Goal: Task Accomplishment & Management: Manage account settings

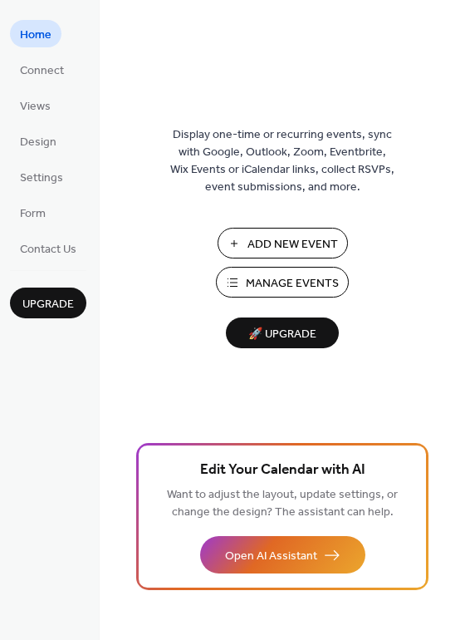
click at [265, 284] on span "Manage Events" at bounding box center [292, 283] width 93 height 17
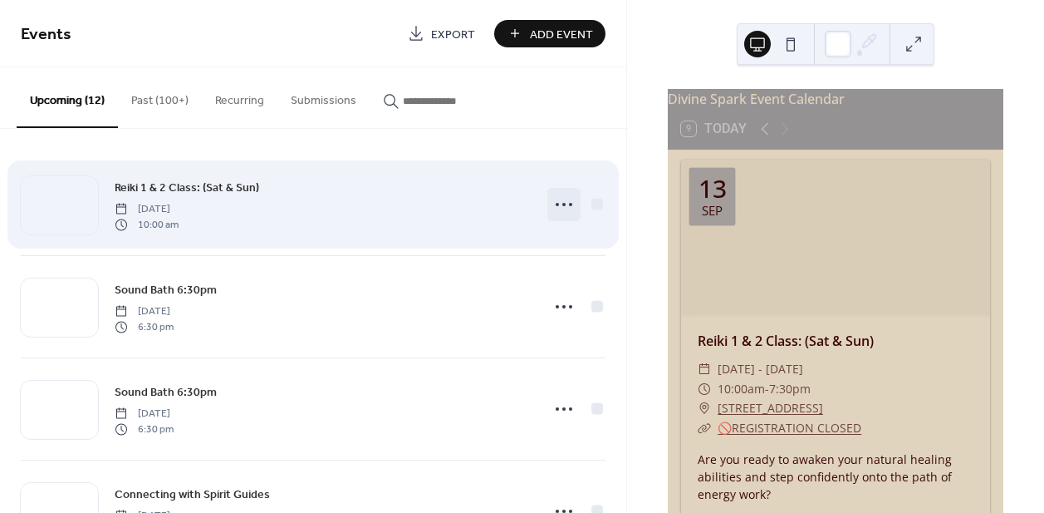
click at [563, 201] on icon at bounding box center [564, 204] width 27 height 27
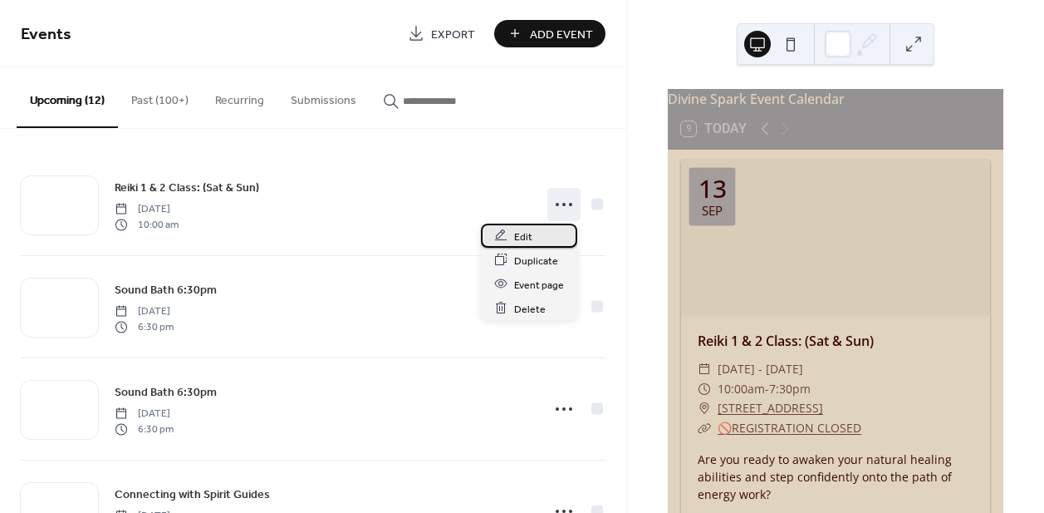
click at [542, 233] on div "Edit" at bounding box center [529, 235] width 96 height 24
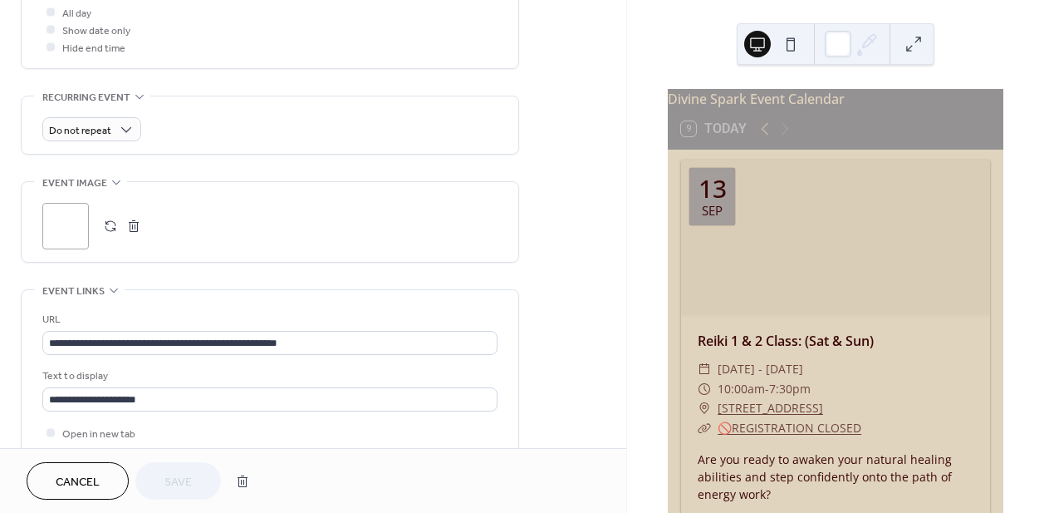
scroll to position [642, 0]
click at [108, 222] on button "button" at bounding box center [110, 224] width 23 height 23
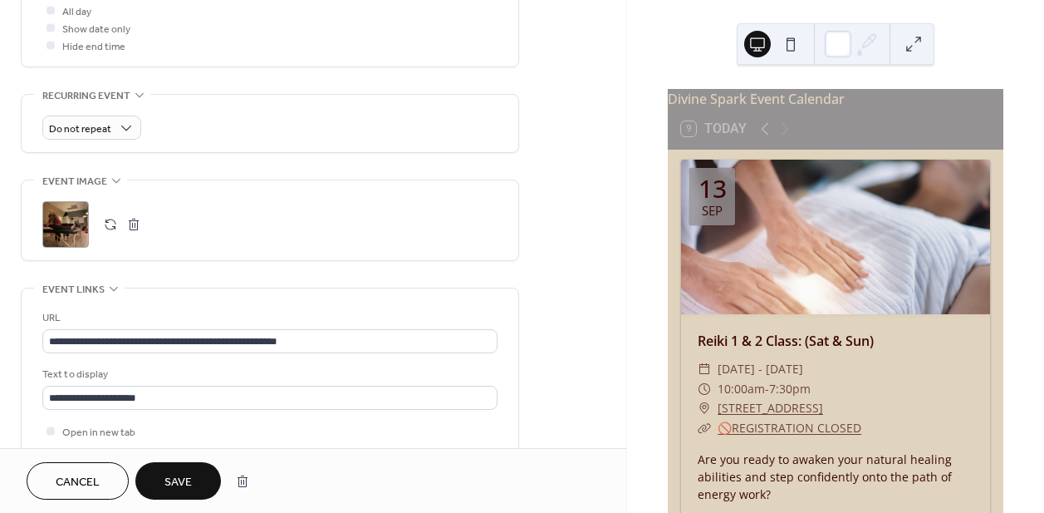
click at [188, 474] on span "Save" at bounding box center [177, 481] width 27 height 17
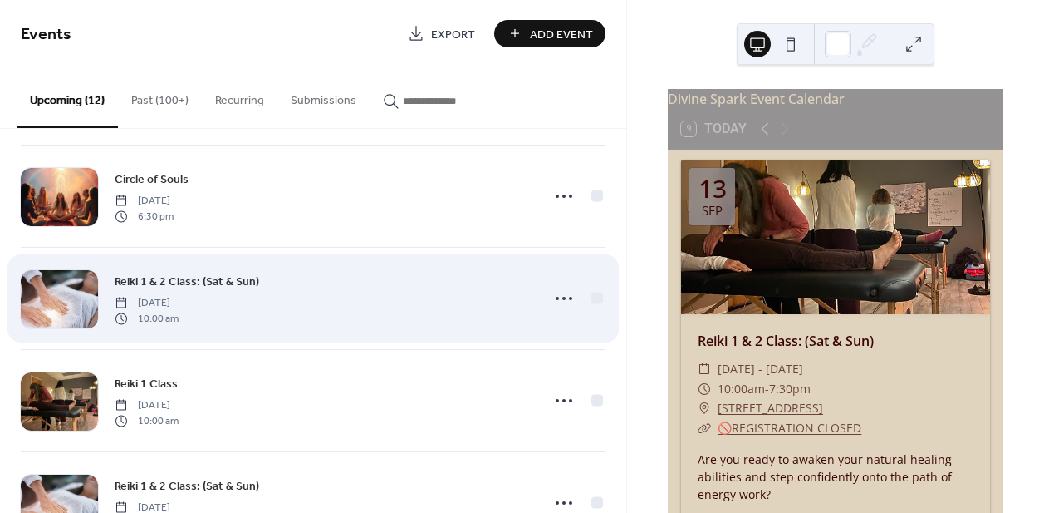
scroll to position [731, 0]
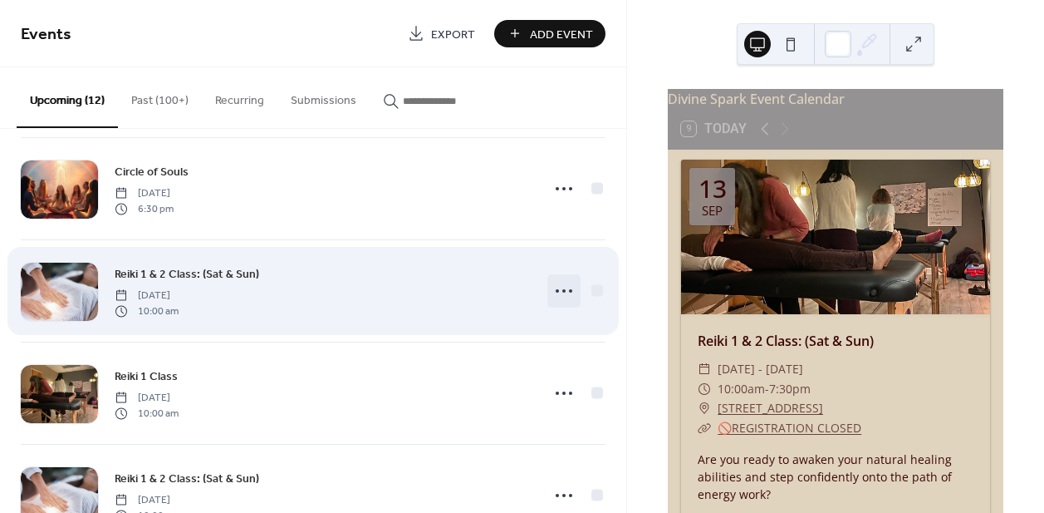
click at [562, 284] on icon at bounding box center [564, 290] width 27 height 27
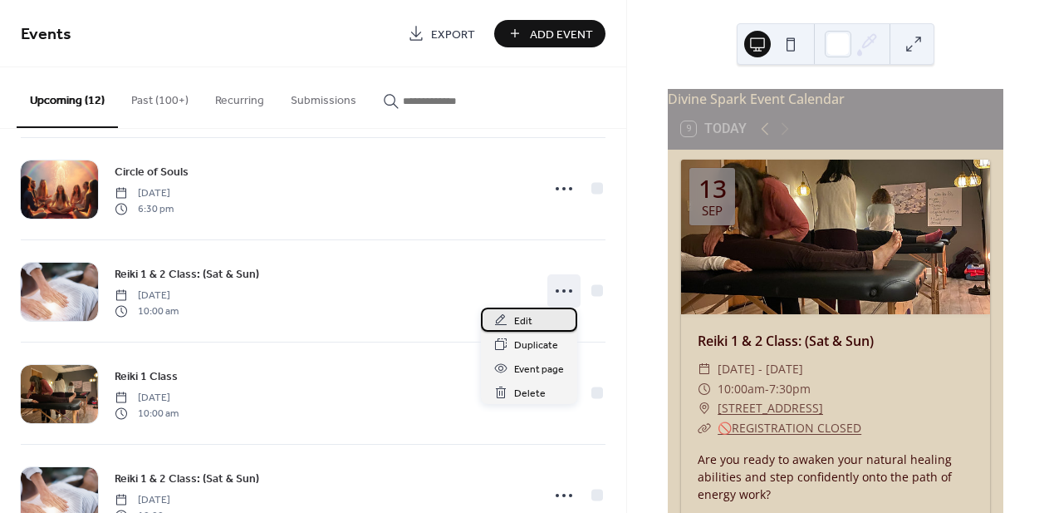
click at [529, 316] on span "Edit" at bounding box center [523, 320] width 18 height 17
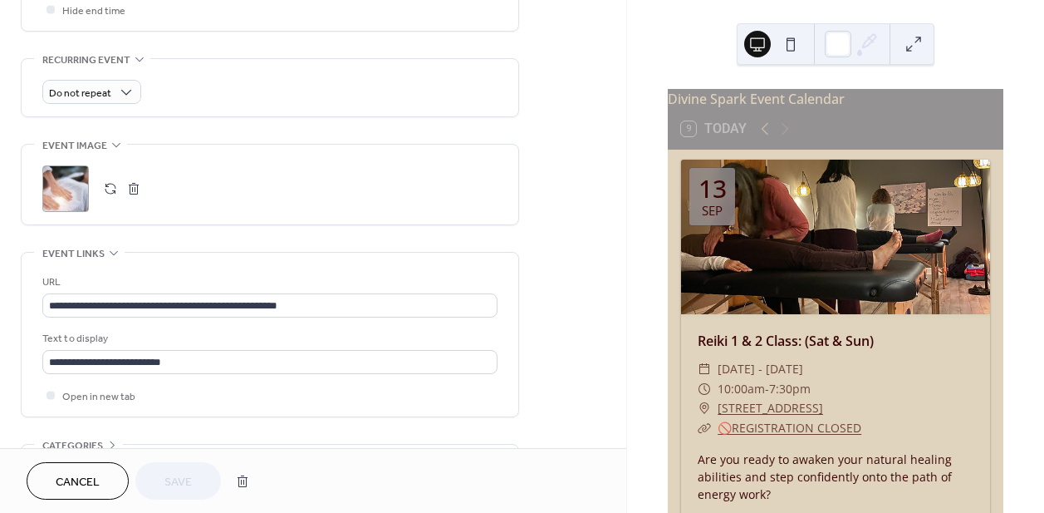
scroll to position [787, 0]
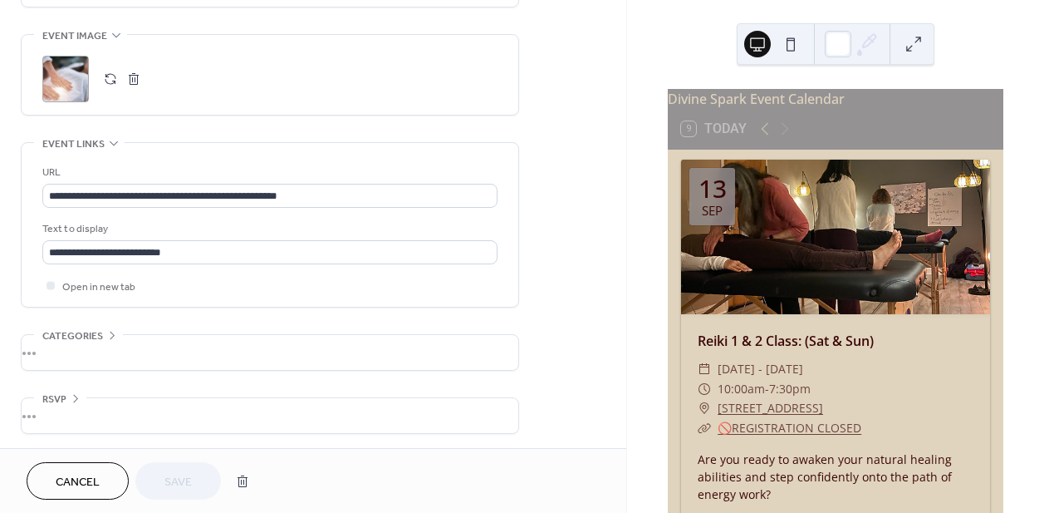
click at [108, 75] on button "button" at bounding box center [110, 78] width 23 height 23
click at [194, 485] on button "Save" at bounding box center [178, 480] width 86 height 37
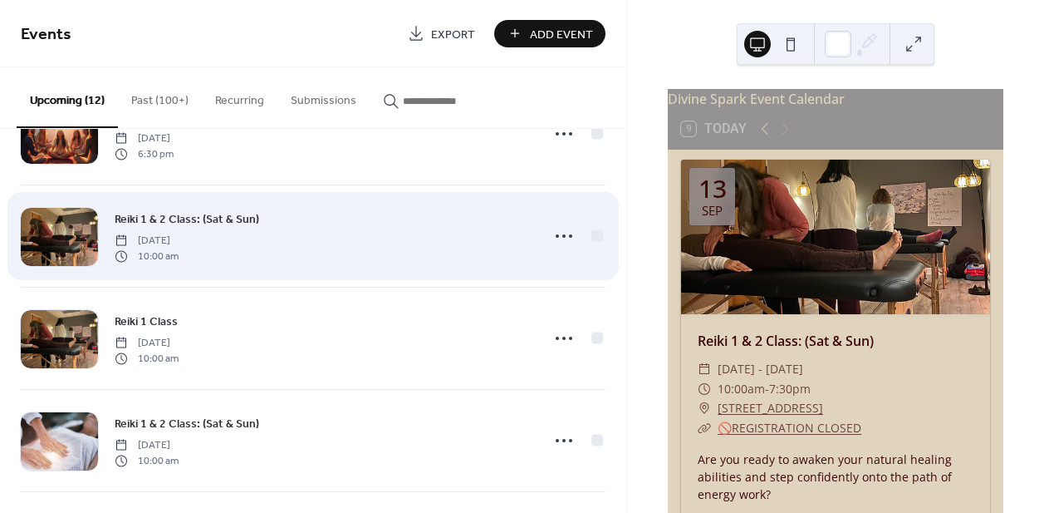
scroll to position [785, 0]
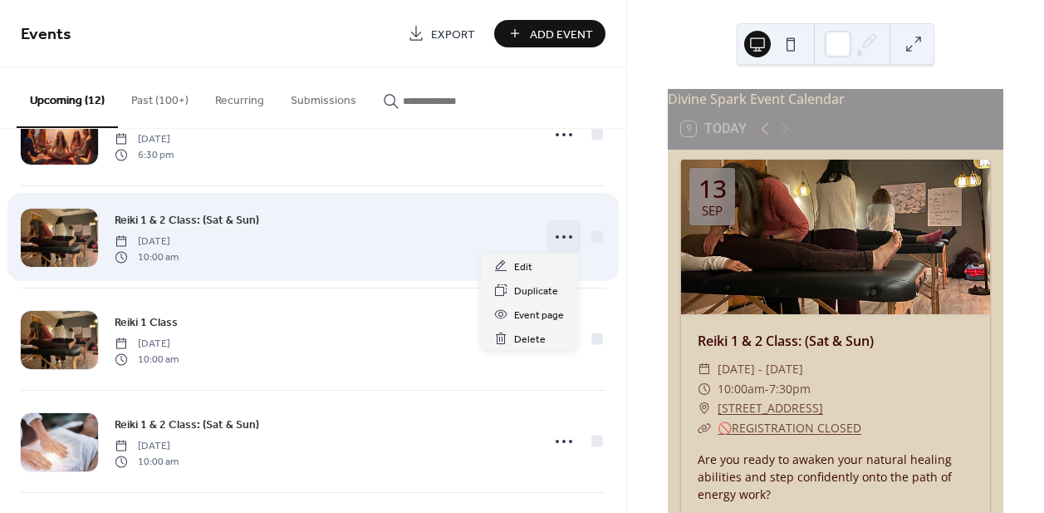
click at [551, 237] on icon at bounding box center [564, 236] width 27 height 27
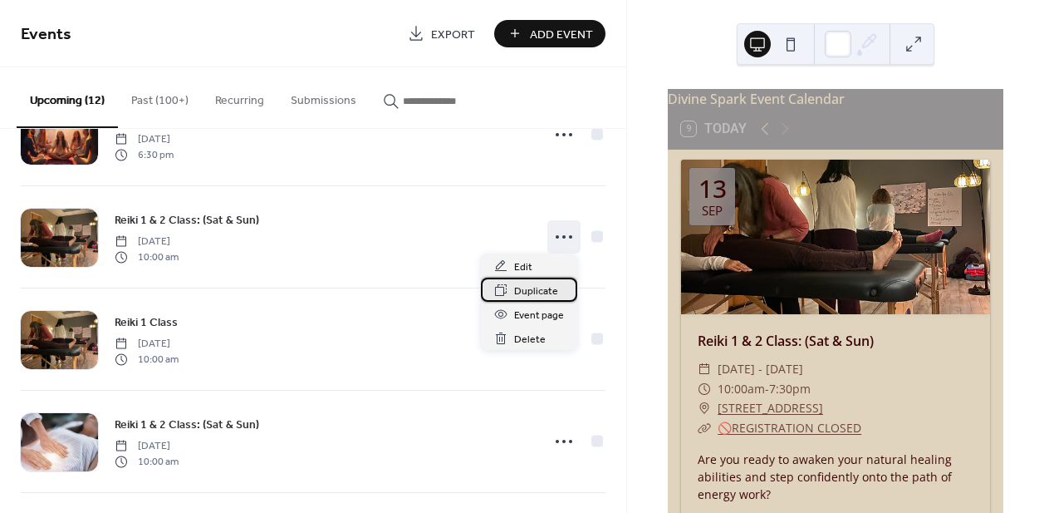
click at [543, 293] on span "Duplicate" at bounding box center [536, 290] width 44 height 17
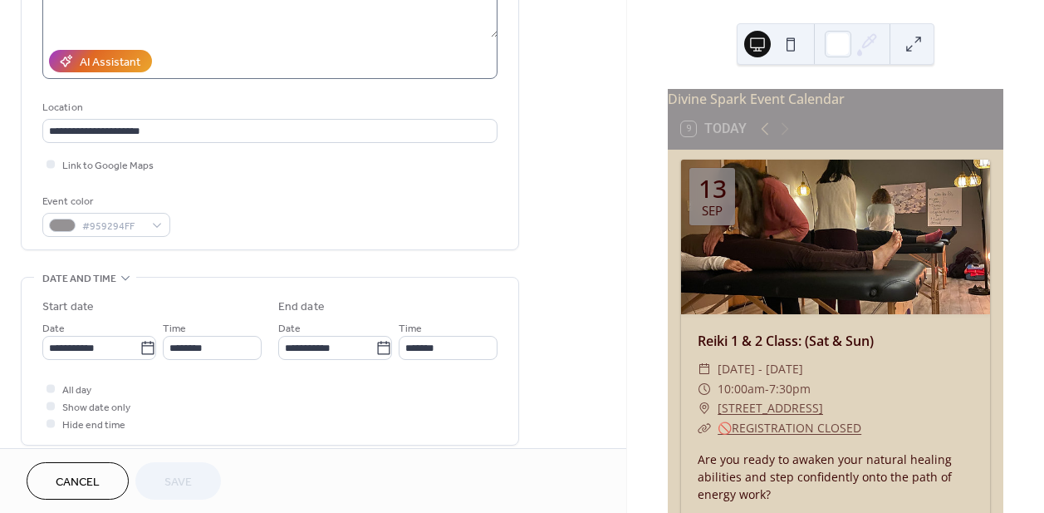
scroll to position [266, 0]
click at [141, 341] on icon at bounding box center [147, 345] width 12 height 13
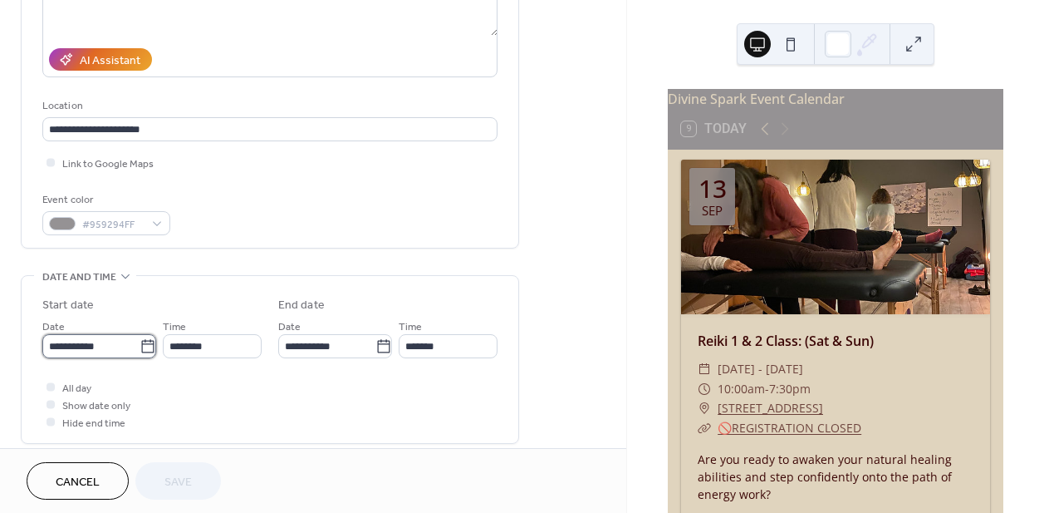
click at [140, 341] on input "**********" at bounding box center [90, 346] width 97 height 24
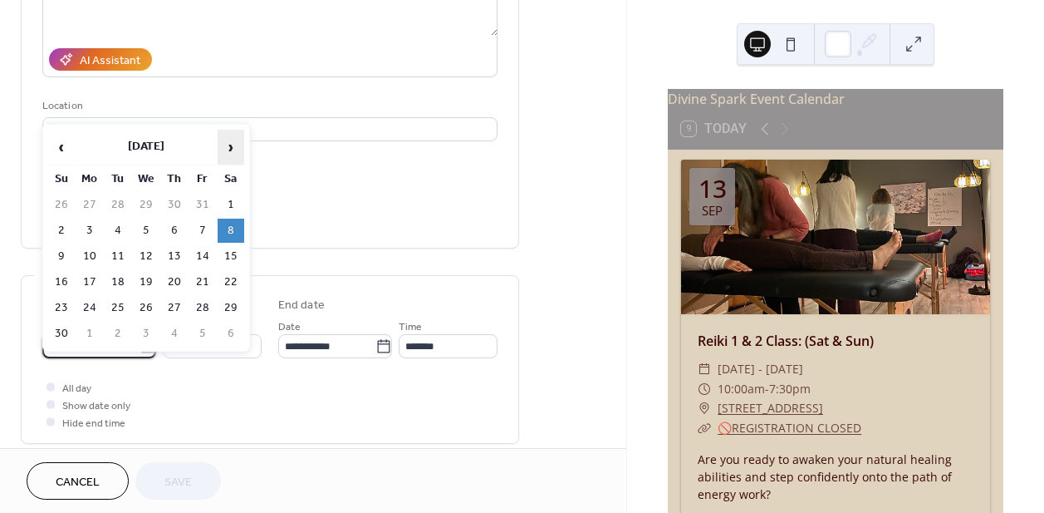
click at [228, 148] on span "›" at bounding box center [230, 146] width 25 height 33
click at [228, 204] on td "6" at bounding box center [231, 205] width 27 height 24
type input "**********"
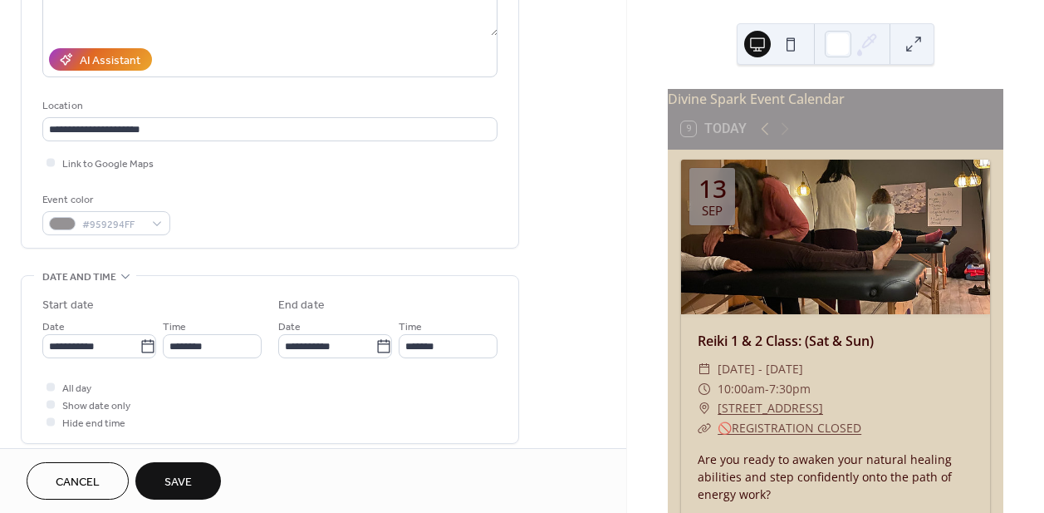
click at [176, 476] on span "Save" at bounding box center [177, 481] width 27 height 17
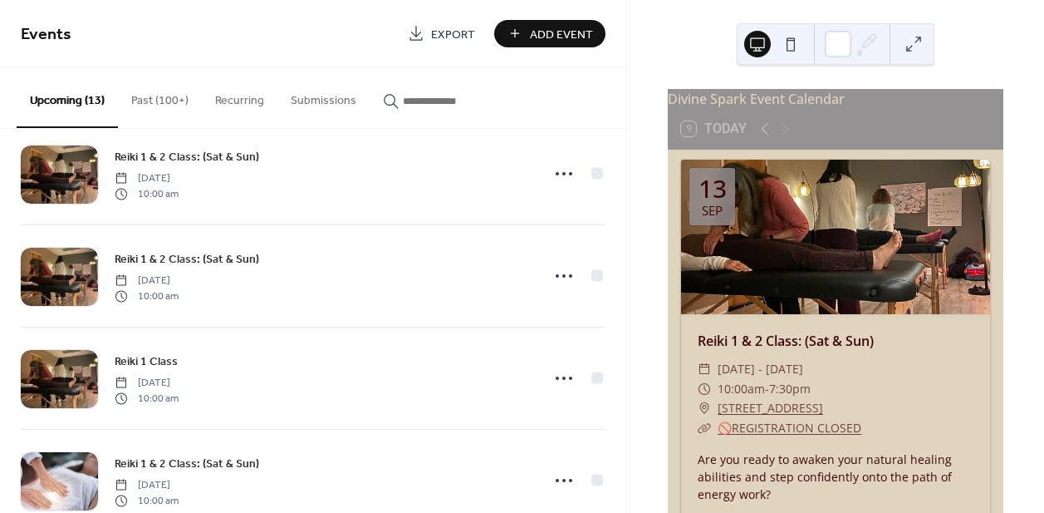
scroll to position [835, 0]
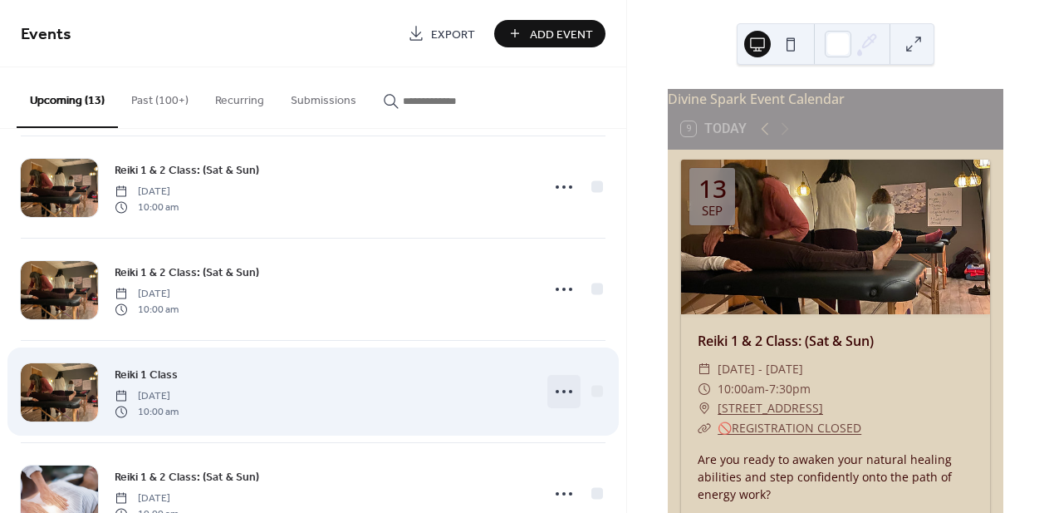
click at [562, 390] on circle at bounding box center [563, 391] width 3 height 3
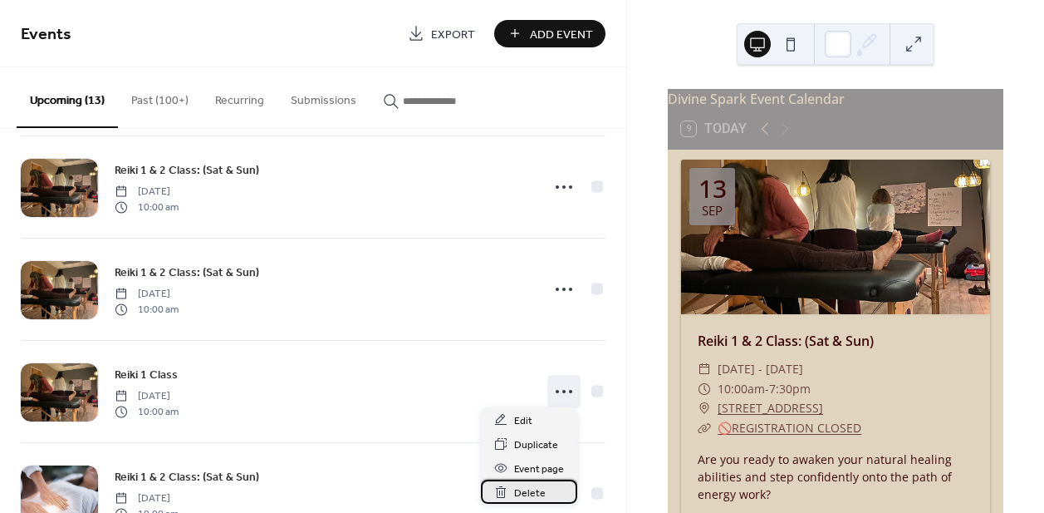
click at [524, 492] on span "Delete" at bounding box center [530, 492] width 32 height 17
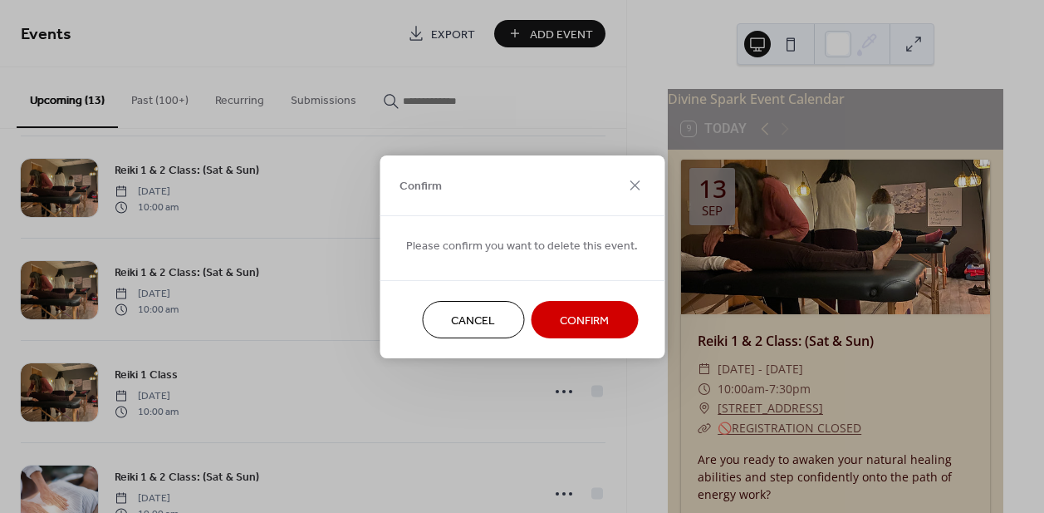
click at [561, 319] on span "Confirm" at bounding box center [584, 320] width 49 height 17
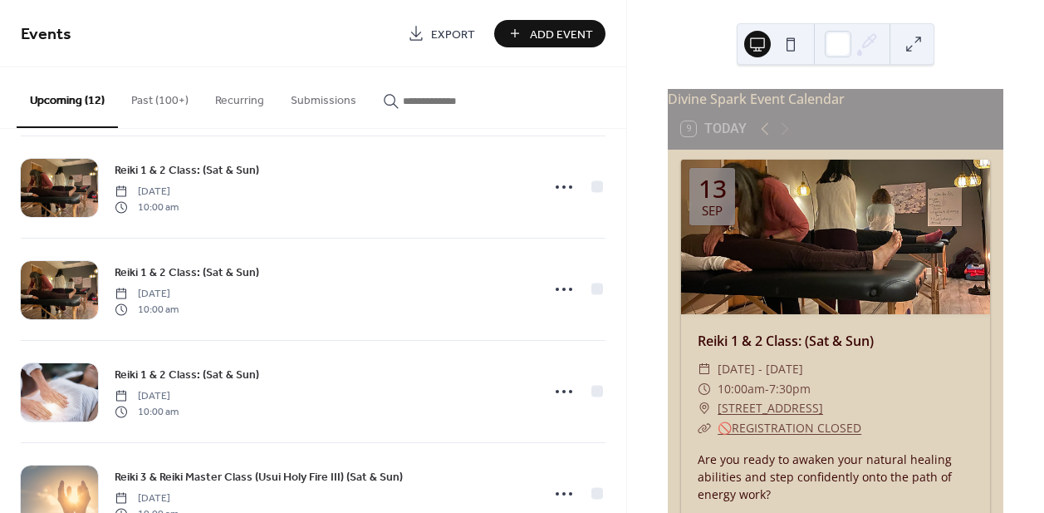
scroll to position [888, 0]
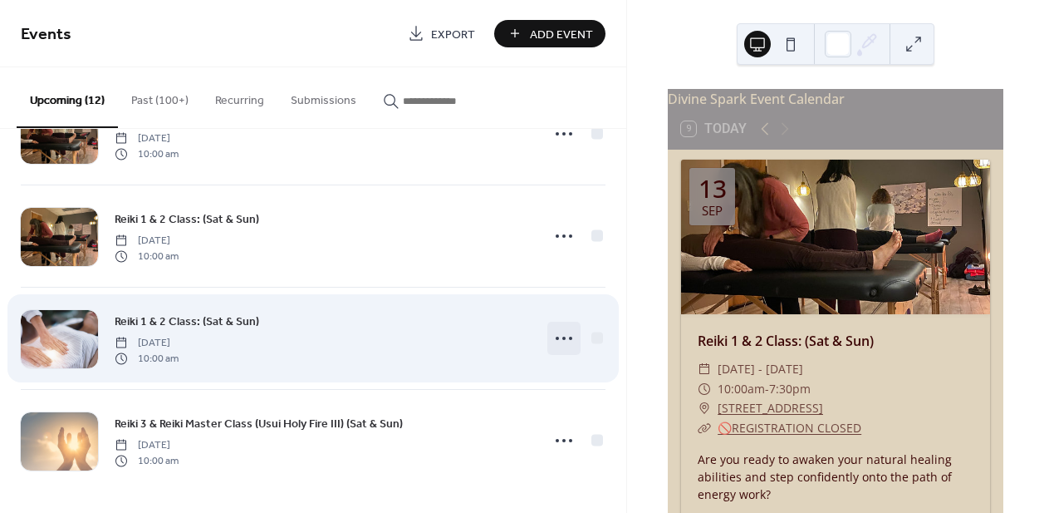
click at [551, 343] on icon at bounding box center [564, 338] width 27 height 27
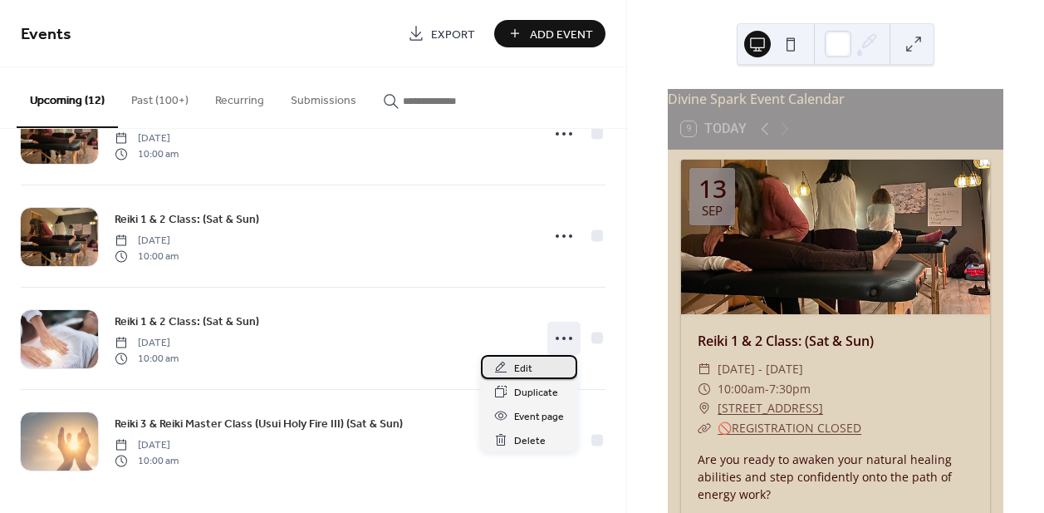
click at [524, 364] on span "Edit" at bounding box center [523, 368] width 18 height 17
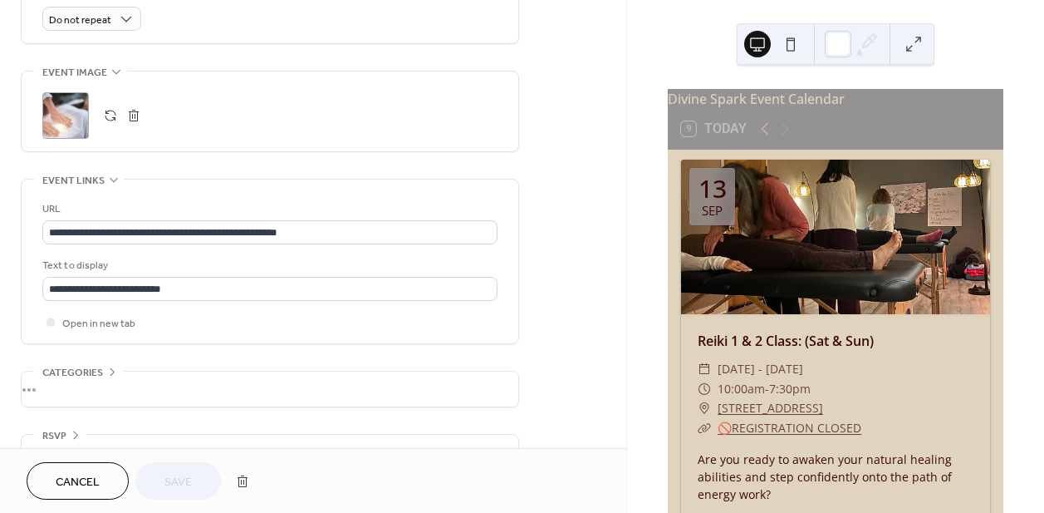
scroll to position [787, 0]
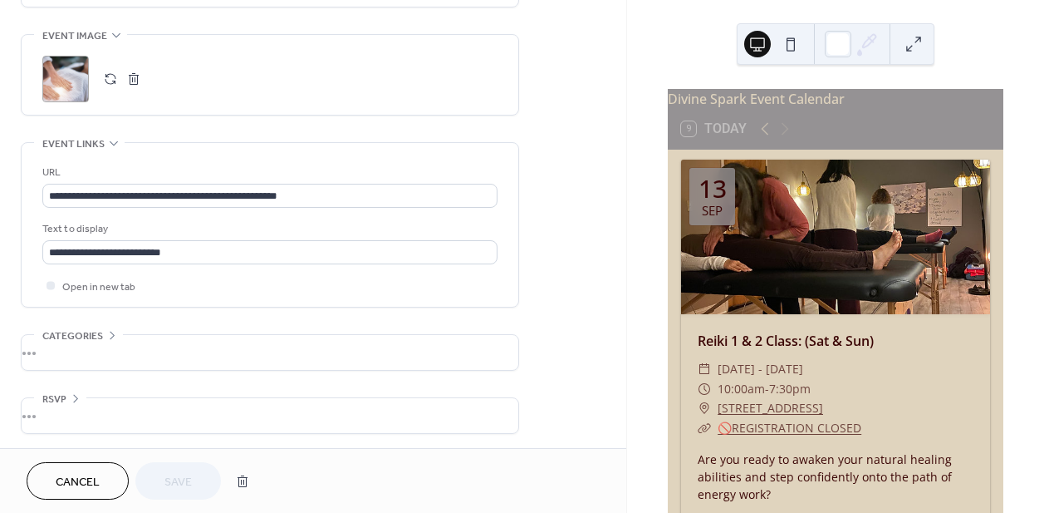
click at [110, 75] on button "button" at bounding box center [110, 78] width 23 height 23
click at [187, 483] on span "Save" at bounding box center [177, 481] width 27 height 17
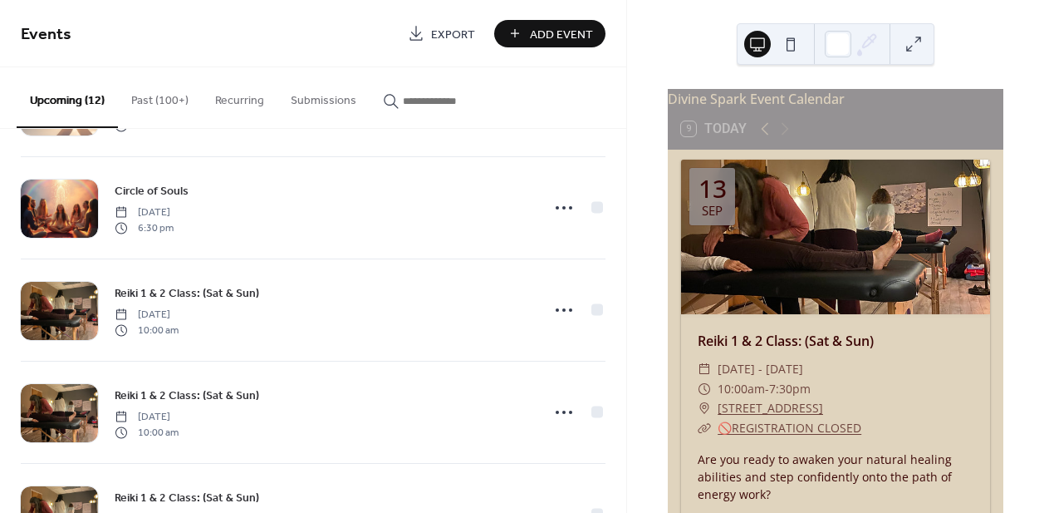
scroll to position [888, 0]
